Goal: Complete application form

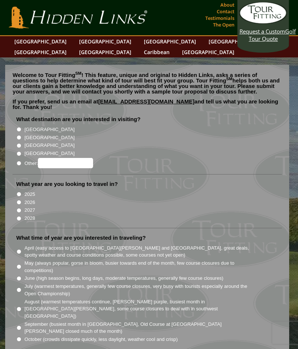
click at [40, 134] on label "[GEOGRAPHIC_DATA]" at bounding box center [49, 137] width 50 height 7
click at [21, 135] on input "[GEOGRAPHIC_DATA]" at bounding box center [19, 137] width 5 height 5
radio input "true"
click at [29, 191] on label "2025" at bounding box center [29, 194] width 11 height 7
click at [21, 192] on input "2025" at bounding box center [19, 194] width 5 height 5
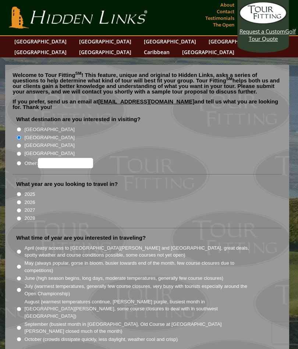
radio input "true"
click at [29, 199] on label "2026" at bounding box center [29, 202] width 11 height 7
click at [21, 200] on input "2026" at bounding box center [19, 202] width 5 height 5
radio input "true"
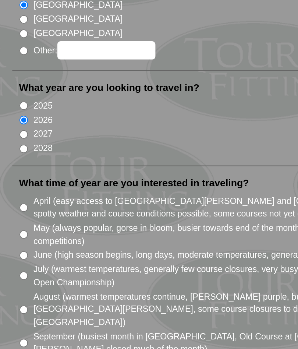
click at [17, 264] on input "May (always popular, gorse in bloom, busier towards end of the month, few cours…" at bounding box center [19, 266] width 5 height 5
radio input "true"
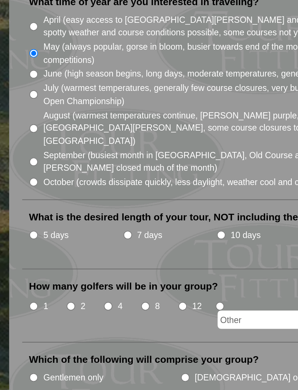
scroll to position [67, 0]
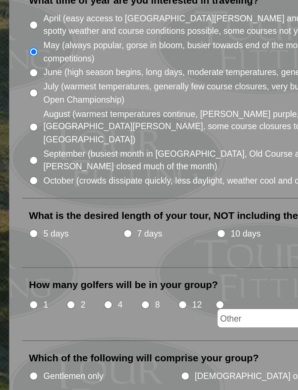
click at [127, 299] on input "10 days" at bounding box center [124, 301] width 5 height 5
radio input "true"
click at [21, 340] on input "1" at bounding box center [19, 342] width 5 height 5
radio input "true"
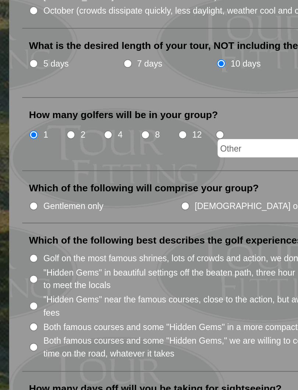
scroll to position [163, 0]
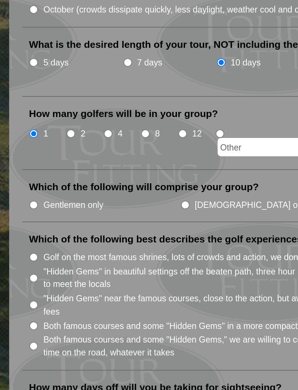
click at [42, 282] on label "Gentlemen only" at bounding box center [41, 285] width 34 height 7
click at [21, 283] on input "Gentlemen only" at bounding box center [19, 285] width 5 height 5
radio input "true"
click at [20, 340] on input ""Hidden Gems" near the famous courses, close to the action, but away from the m…" at bounding box center [19, 342] width 5 height 5
radio input "true"
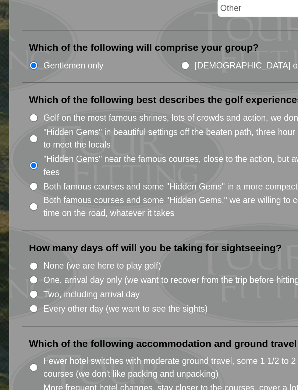
scroll to position [245, 0]
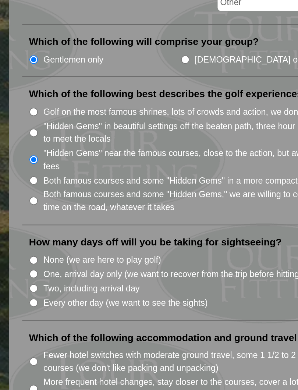
click at [38, 337] on label "Every other day (we want to see the sights)" at bounding box center [70, 340] width 92 height 7
click at [21, 338] on input "Every other day (we want to see the sights)" at bounding box center [19, 340] width 5 height 5
radio input "true"
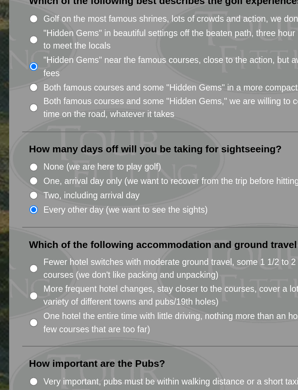
scroll to position [334, 0]
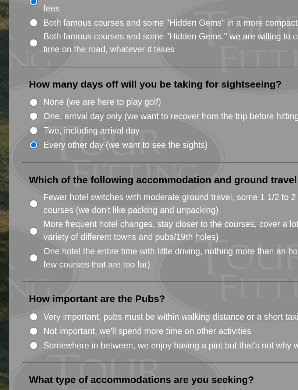
click at [53, 345] on label "Very important, pubs must be within walking distance or a short taxi/hotel shut…" at bounding box center [109, 348] width 171 height 7
click at [21, 346] on input "Very important, pubs must be within walking distance or a short taxi/hotel shut…" at bounding box center [19, 348] width 5 height 5
radio input "true"
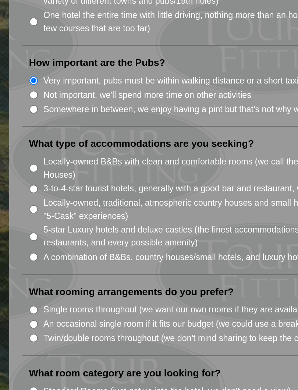
scroll to position [468, 0]
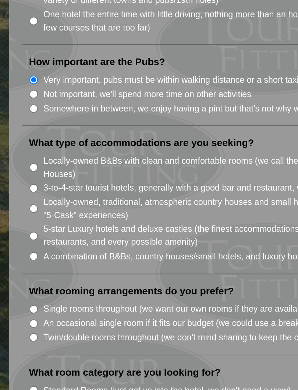
click at [28, 272] on label "3-to-4-star tourist hotels, generally with a good bar and restaurant, with fewe…" at bounding box center [118, 275] width 189 height 7
click at [21, 274] on input "3-to-4-star tourist hotels, generally with a good bar and restaurant, with fewe…" at bounding box center [19, 276] width 5 height 5
radio input "true"
click at [92, 348] on label "Twin/double rooms throughout (we don't mind sharing to keep the cost down)" at bounding box center [106, 360] width 164 height 7
click at [21, 348] on input "Twin/double rooms throughout (we don't mind sharing to keep the cost down)" at bounding box center [19, 360] width 5 height 5
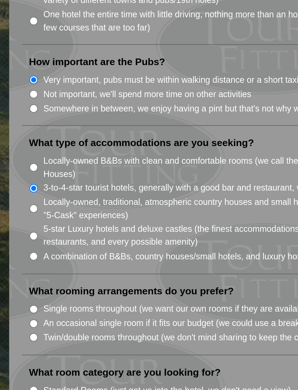
radio input "true"
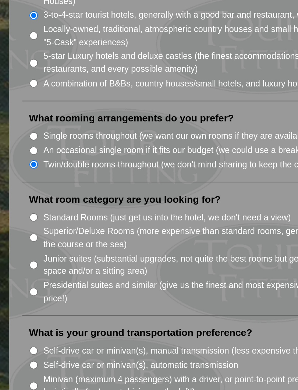
scroll to position [565, 0]
click at [75, 297] on label "Superior/Deluxe Rooms (more expensive than standard rooms, generally the only d…" at bounding box center [137, 304] width 227 height 14
click at [21, 302] on input "Superior/Deluxe Rooms (more expensive than standard rooms, generally the only d…" at bounding box center [19, 304] width 5 height 5
radio input "true"
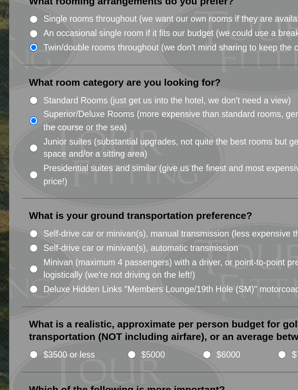
scroll to position [637, 0]
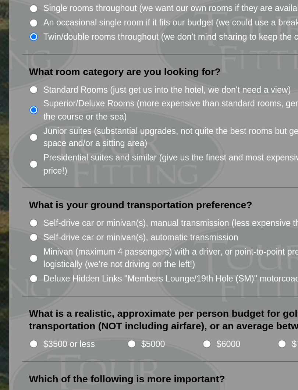
click at [97, 292] on label "Self-drive car or minivan(s), manual transmission (less expensive than automati…" at bounding box center [125, 295] width 202 height 7
click at [21, 293] on input "Self-drive car or minivan(s), manual transmission (less expensive than automati…" at bounding box center [19, 295] width 5 height 5
radio input "true"
click at [97, 292] on label "Self-drive car or minivan(s), manual transmission (less expensive than automati…" at bounding box center [125, 295] width 202 height 7
click at [21, 293] on input "Self-drive car or minivan(s), manual transmission (less expensive than automati…" at bounding box center [19, 295] width 5 height 5
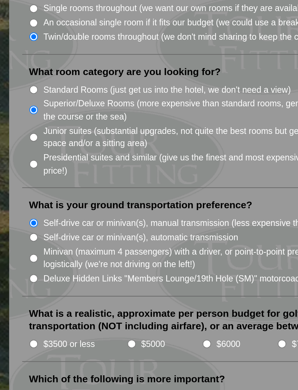
click at [88, 300] on label "Self-drive car or minivan(s), automatic transmission" at bounding box center [79, 303] width 110 height 7
click at [21, 301] on input "Self-drive car or minivan(s), automatic transmission" at bounding box center [19, 303] width 5 height 5
radio input "true"
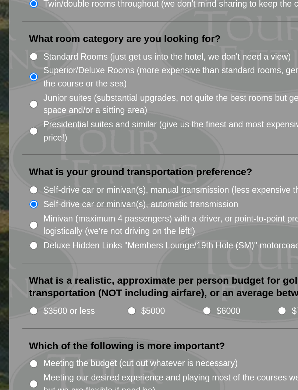
scroll to position [656, 0]
click at [73, 343] on input "$5000" at bounding box center [74, 345] width 5 height 5
radio input "true"
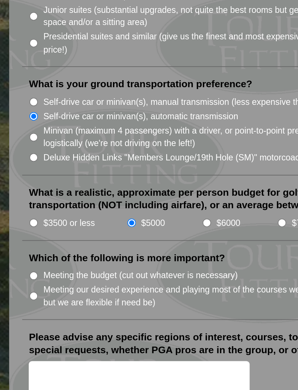
scroll to position [718, 0]
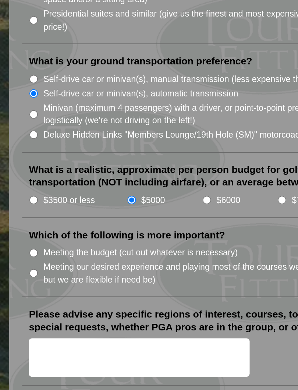
click at [87, 317] on label "Meeting our desired experience and playing most of the courses we want to play …" at bounding box center [137, 324] width 227 height 14
click at [21, 322] on input "Meeting our desired experience and playing most of the courses we want to play …" at bounding box center [19, 324] width 5 height 5
radio input "true"
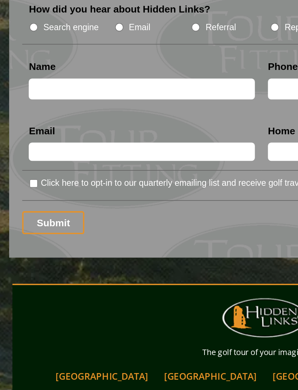
scroll to position [940, 0]
